Goal: Register for event/course

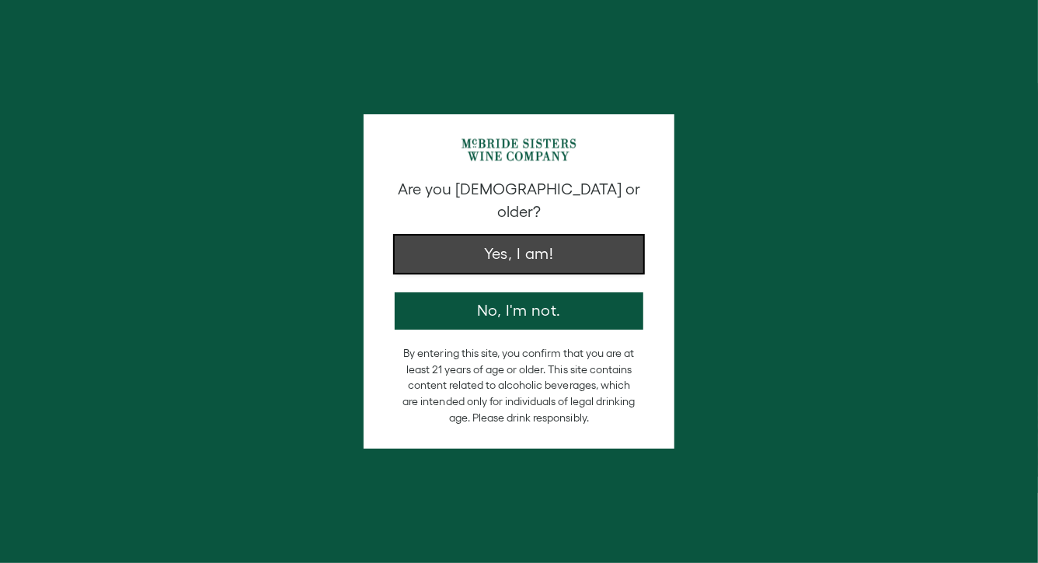
click at [484, 239] on button "Yes, I am!" at bounding box center [519, 253] width 249 height 37
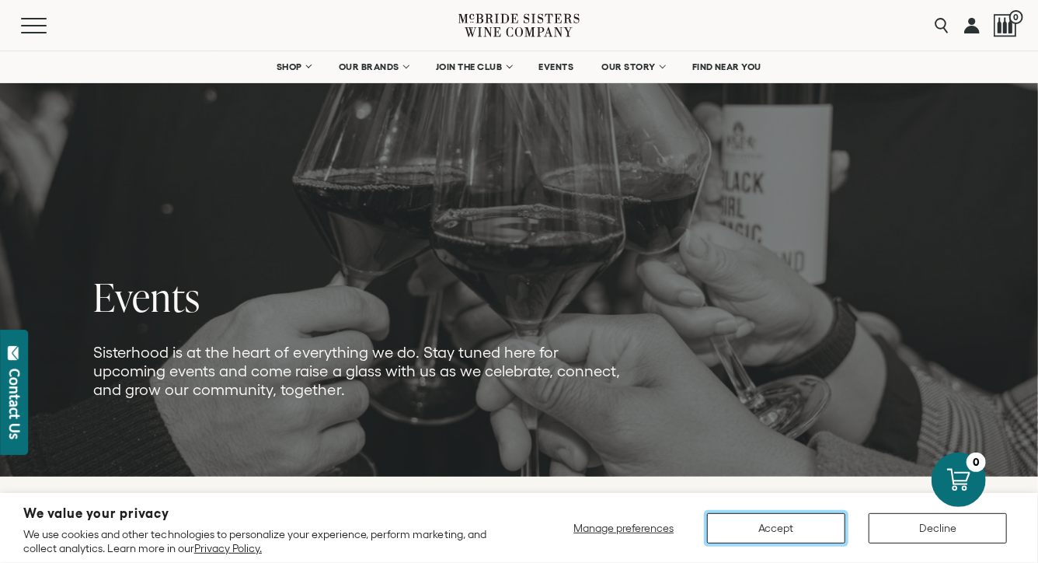
click at [794, 524] on button "Accept" at bounding box center [776, 528] width 138 height 30
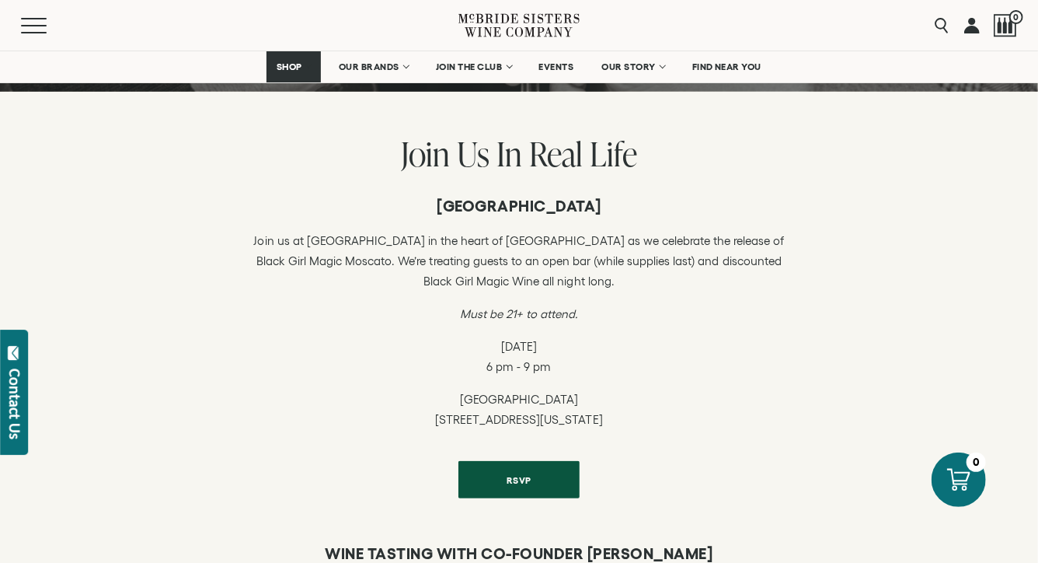
scroll to position [472, 0]
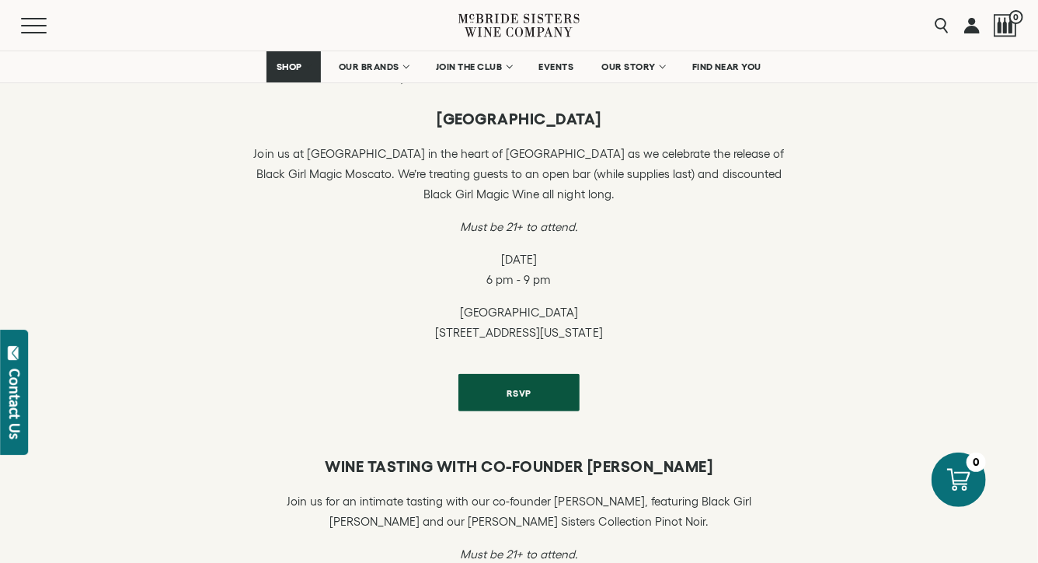
click at [507, 329] on p "[GEOGRAPHIC_DATA] [STREET_ADDRESS][US_STATE]" at bounding box center [519, 322] width 536 height 40
click at [507, 315] on p "[GEOGRAPHIC_DATA] [STREET_ADDRESS][US_STATE]" at bounding box center [519, 322] width 536 height 40
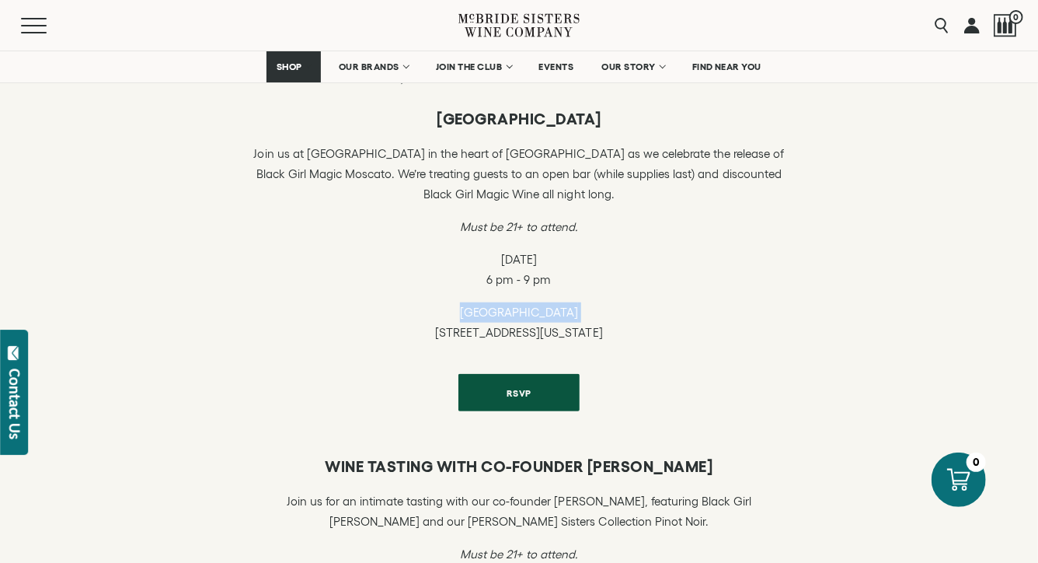
click at [507, 315] on p "[GEOGRAPHIC_DATA] [STREET_ADDRESS][US_STATE]" at bounding box center [519, 322] width 536 height 40
copy p "[GEOGRAPHIC_DATA]"
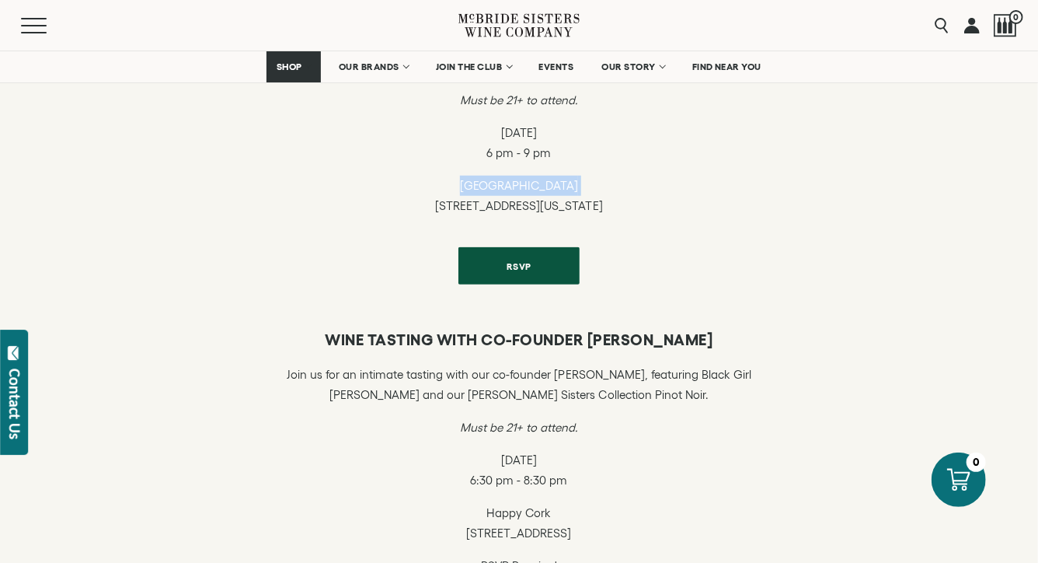
scroll to position [665, 0]
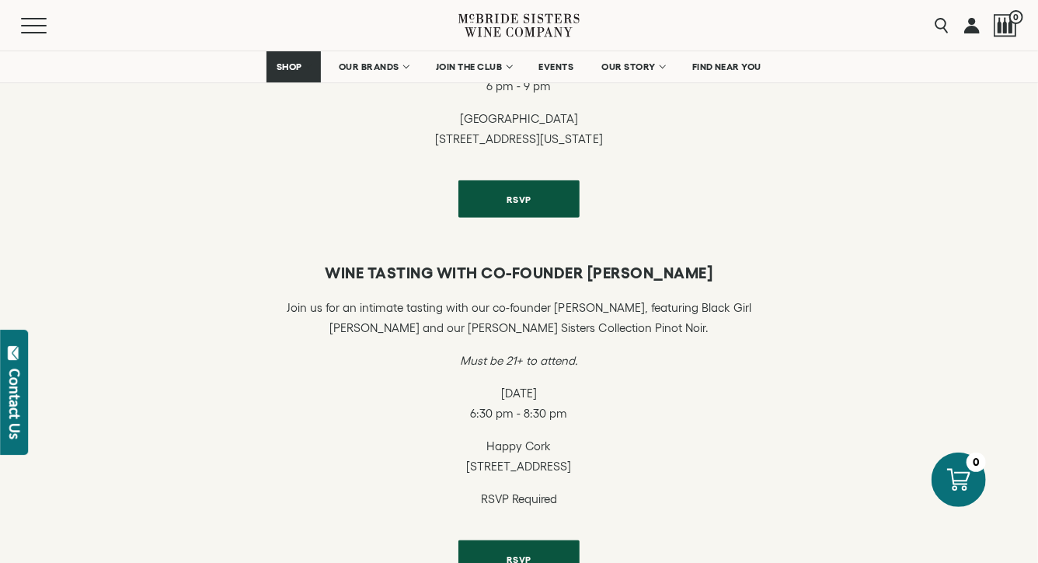
click at [598, 270] on h6 "WINE TASTING WITH CO-FOUNDER [PERSON_NAME]" at bounding box center [519, 272] width 536 height 19
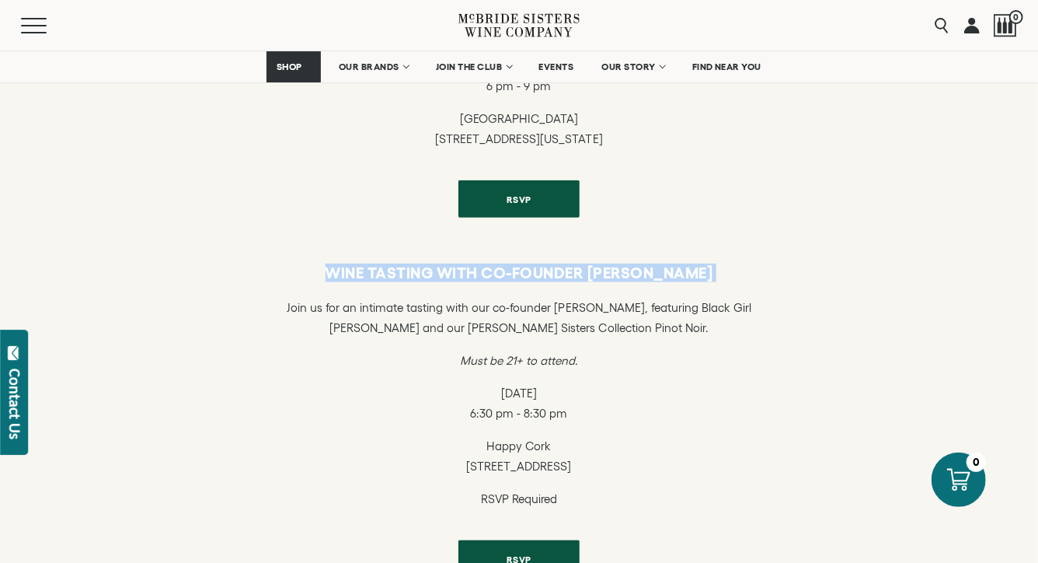
click at [598, 270] on h6 "WINE TASTING WITH CO-FOUNDER [PERSON_NAME]" at bounding box center [519, 272] width 536 height 19
click at [717, 277] on h6 "WINE TASTING WITH CO-FOUNDER [PERSON_NAME]" at bounding box center [519, 272] width 536 height 19
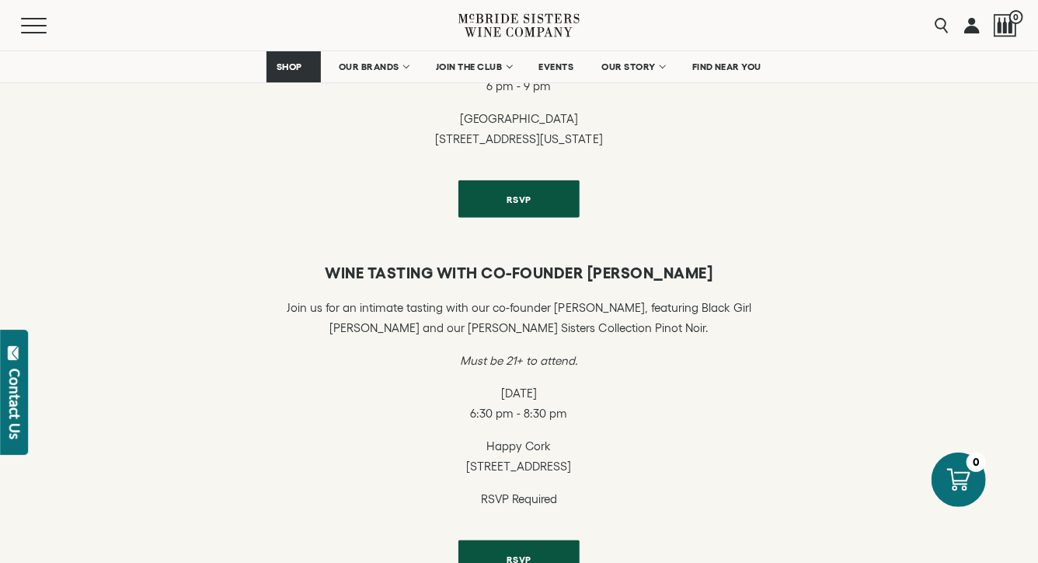
click at [625, 269] on h6 "WINE TASTING WITH CO-FOUNDER [PERSON_NAME]" at bounding box center [519, 272] width 536 height 19
drag, startPoint x: 625, startPoint y: 269, endPoint x: 659, endPoint y: 267, distance: 34.3
click at [659, 267] on h6 "WINE TASTING WITH CO-FOUNDER [PERSON_NAME]" at bounding box center [519, 272] width 536 height 19
copy h6 "[PERSON_NAME]"
click at [606, 253] on div "WINE TASTING WITH CO-FOUNDER [PERSON_NAME] Join us for an intimate tasting with…" at bounding box center [519, 420] width 1038 height 361
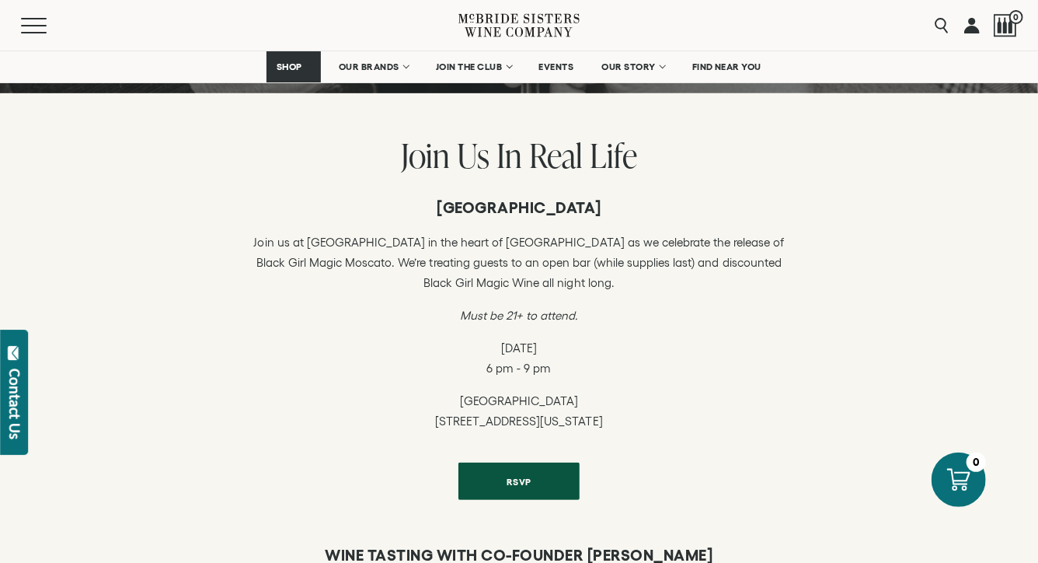
scroll to position [341, 0]
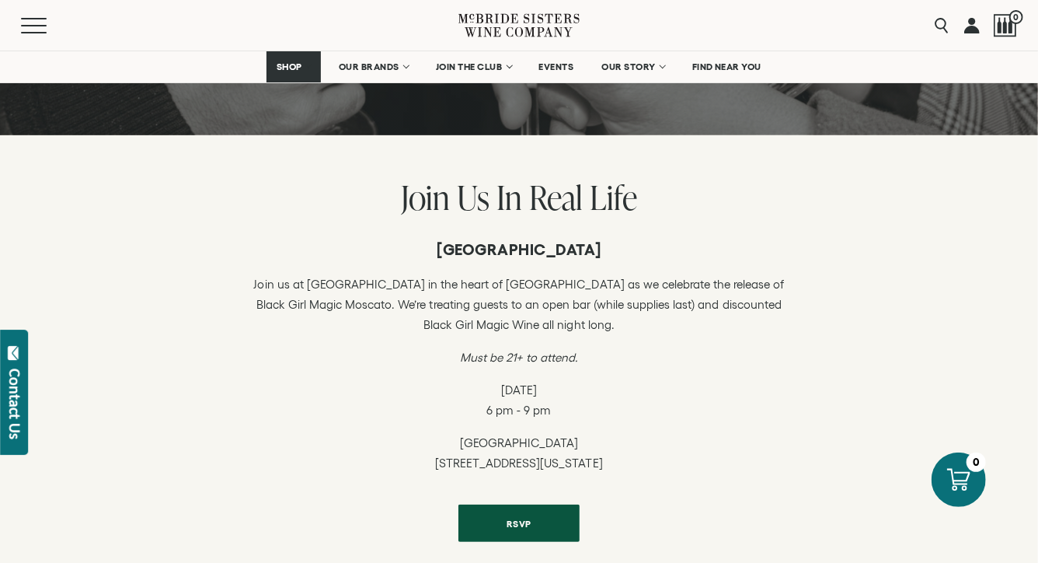
click at [557, 463] on p "[GEOGRAPHIC_DATA] [STREET_ADDRESS][US_STATE]" at bounding box center [519, 453] width 536 height 40
copy div "[STREET_ADDRESS][US_STATE] RSVP"
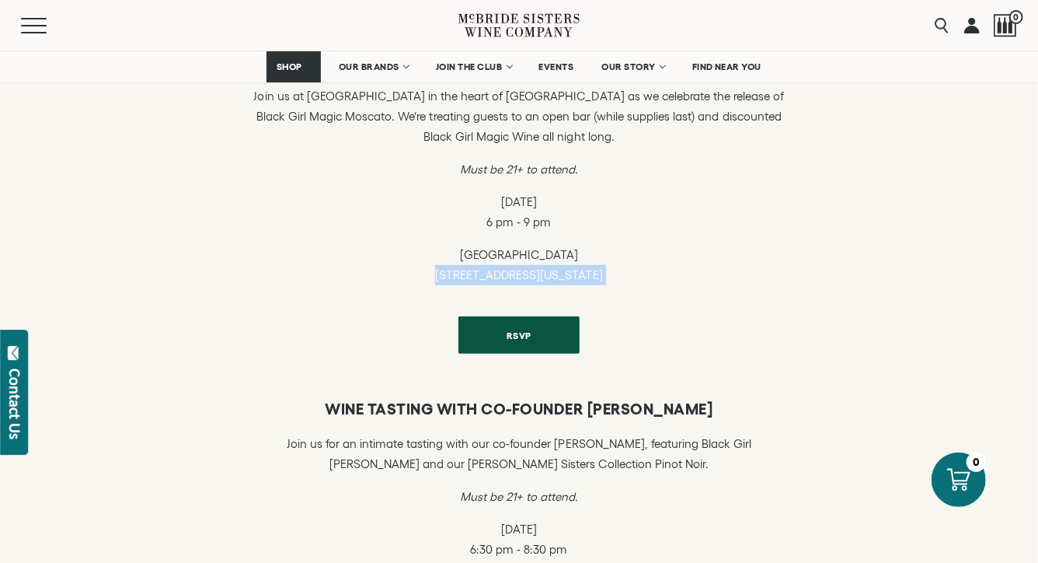
scroll to position [618, 0]
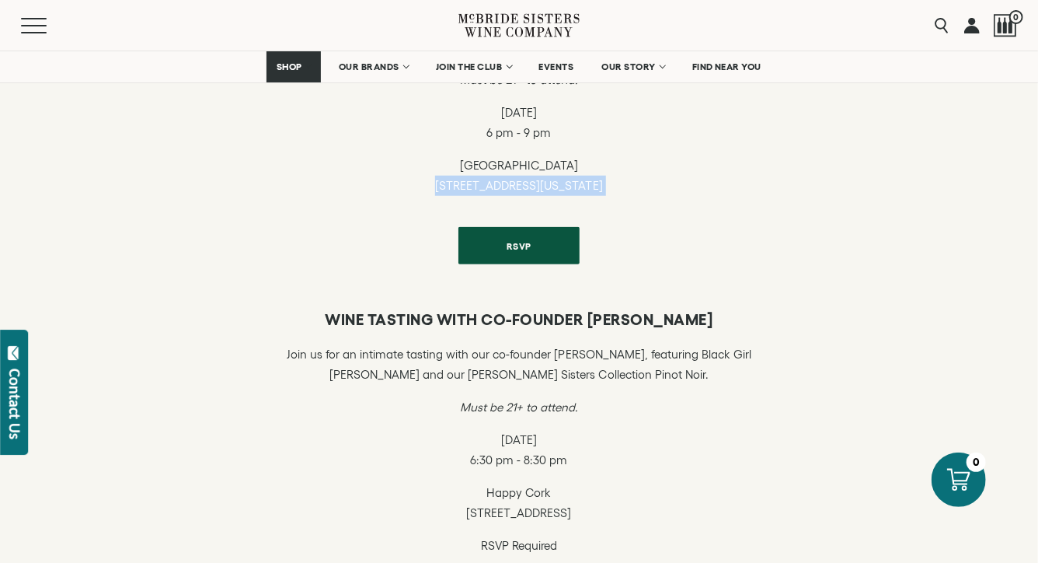
click at [549, 245] on span "RSVP" at bounding box center [518, 246] width 79 height 30
click at [179, 169] on div "[GEOGRAPHIC_DATA] Join us at [GEOGRAPHIC_DATA] in the heart of [GEOGRAPHIC_DATA…" at bounding box center [519, 113] width 1038 height 348
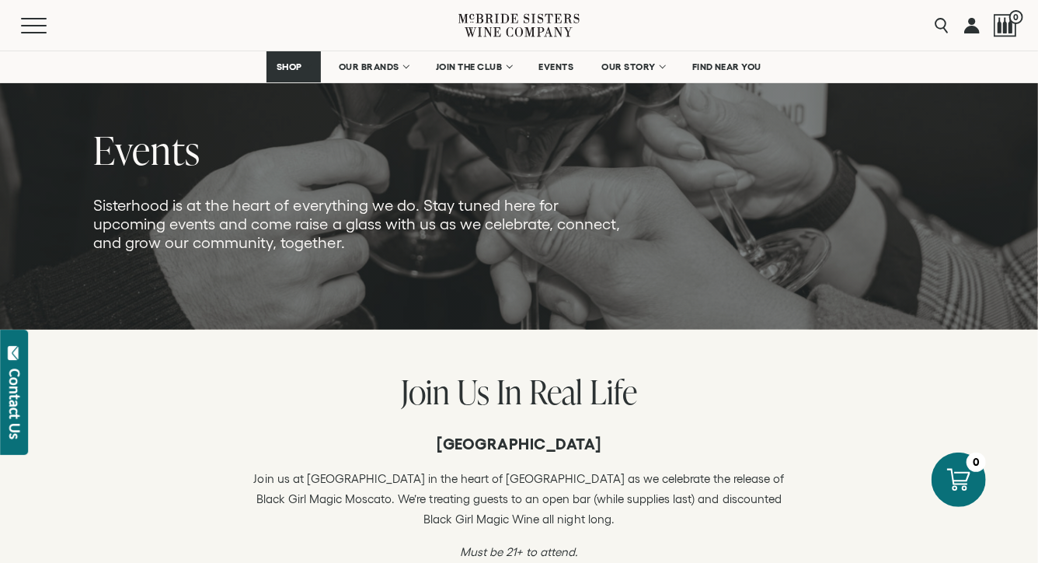
scroll to position [0, 0]
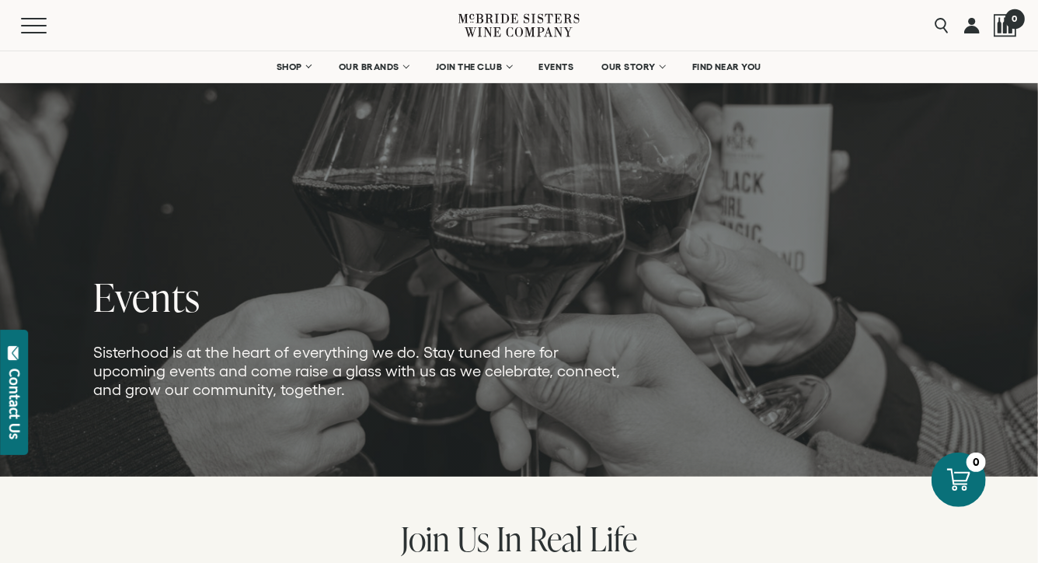
click at [1005, 23] on div at bounding box center [1005, 25] width 23 height 23
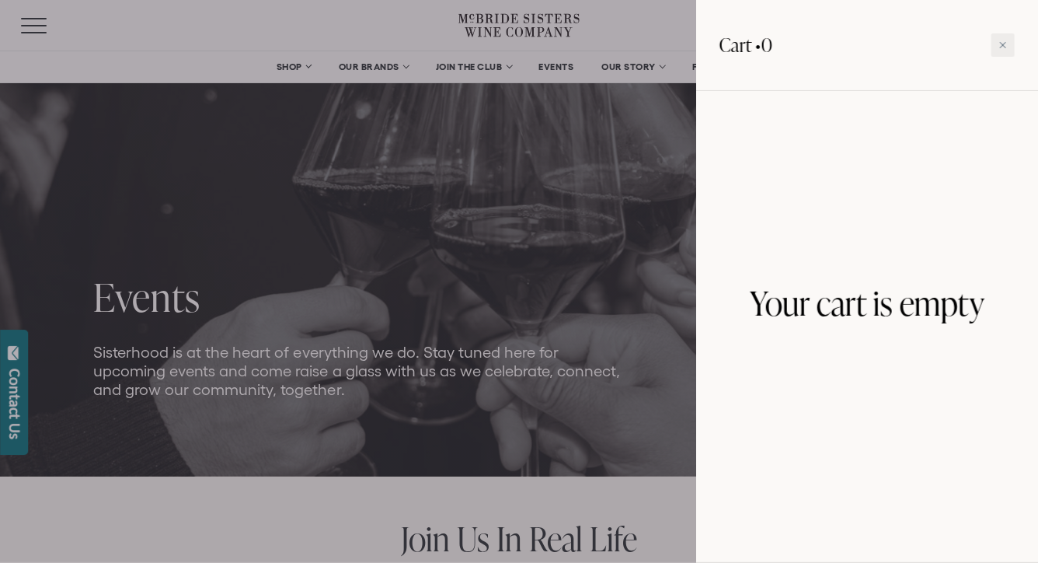
click at [509, 301] on div at bounding box center [519, 281] width 1038 height 563
